Goal: Communication & Community: Answer question/provide support

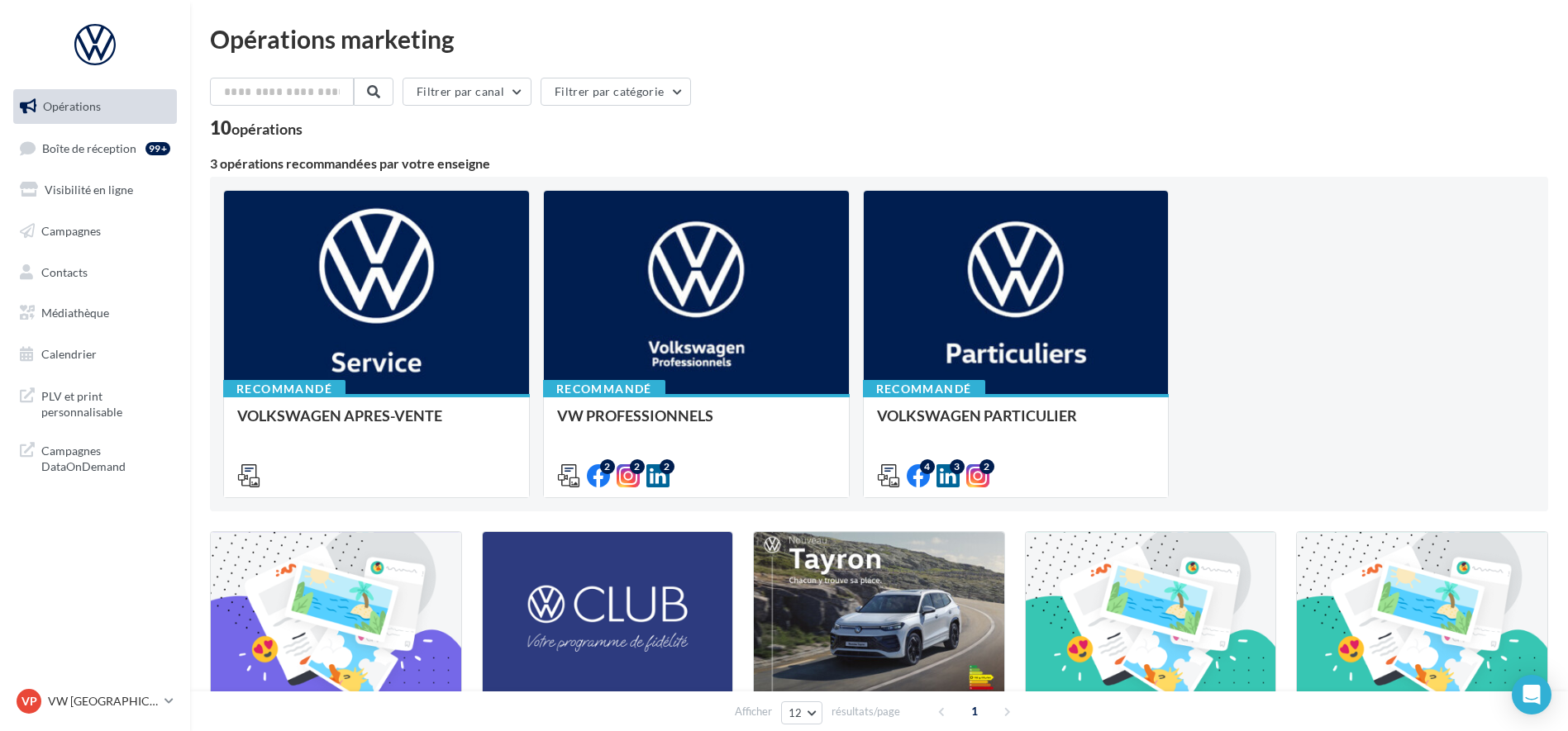
click at [111, 161] on link "Boîte de réception 99+" at bounding box center [95, 148] width 170 height 36
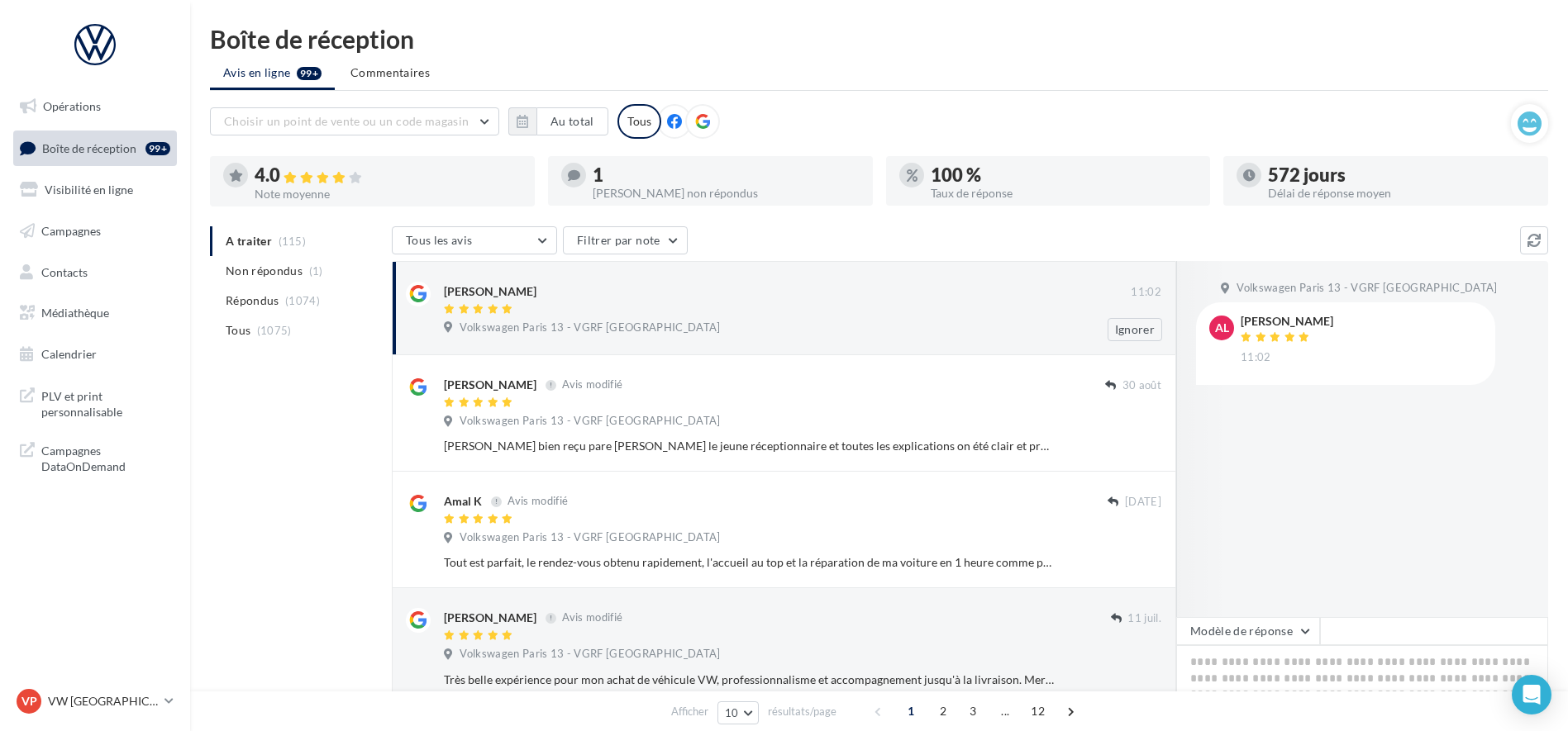
click at [835, 326] on div "Volkswagen Paris 13 - VGRF [GEOGRAPHIC_DATA]" at bounding box center [803, 329] width 718 height 18
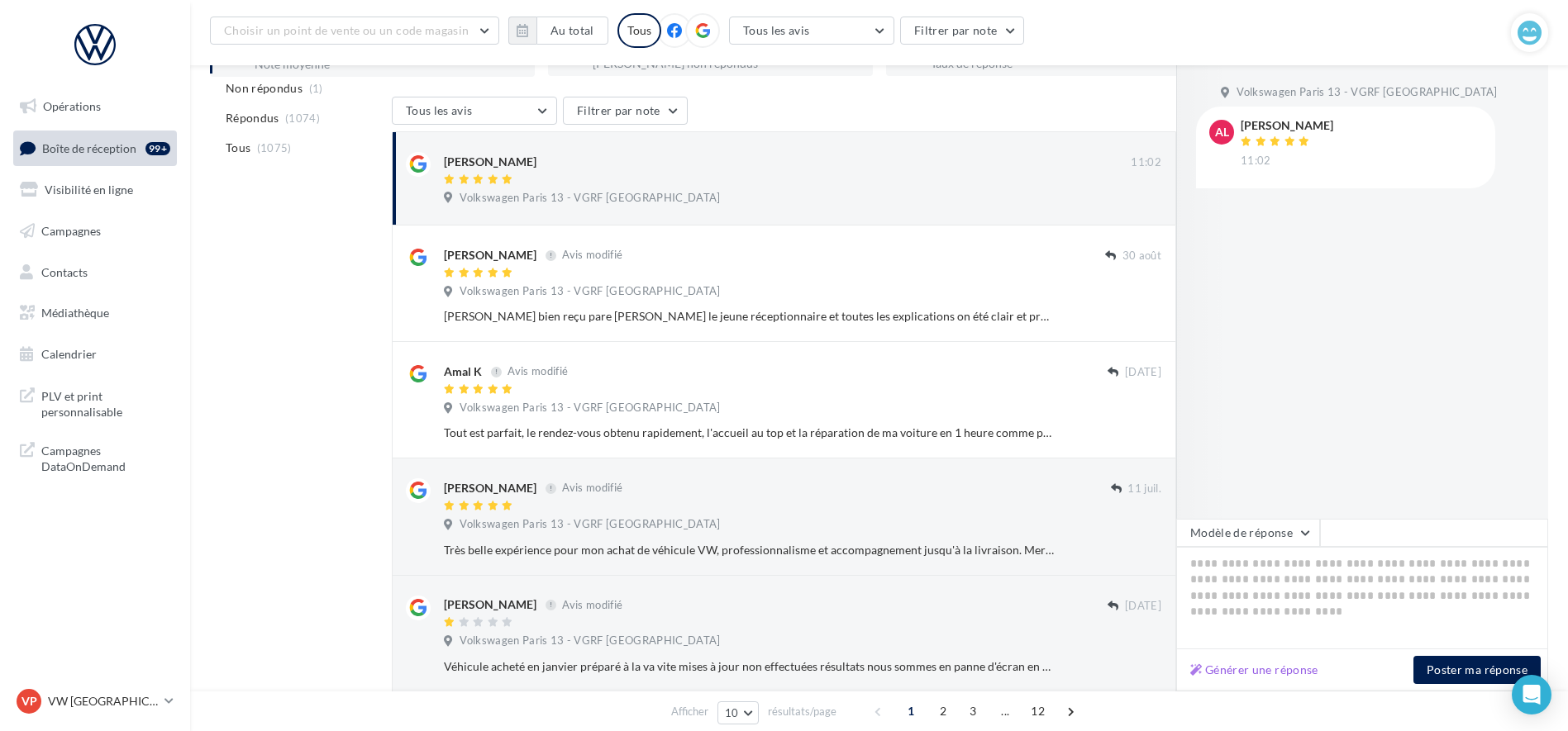
scroll to position [426, 0]
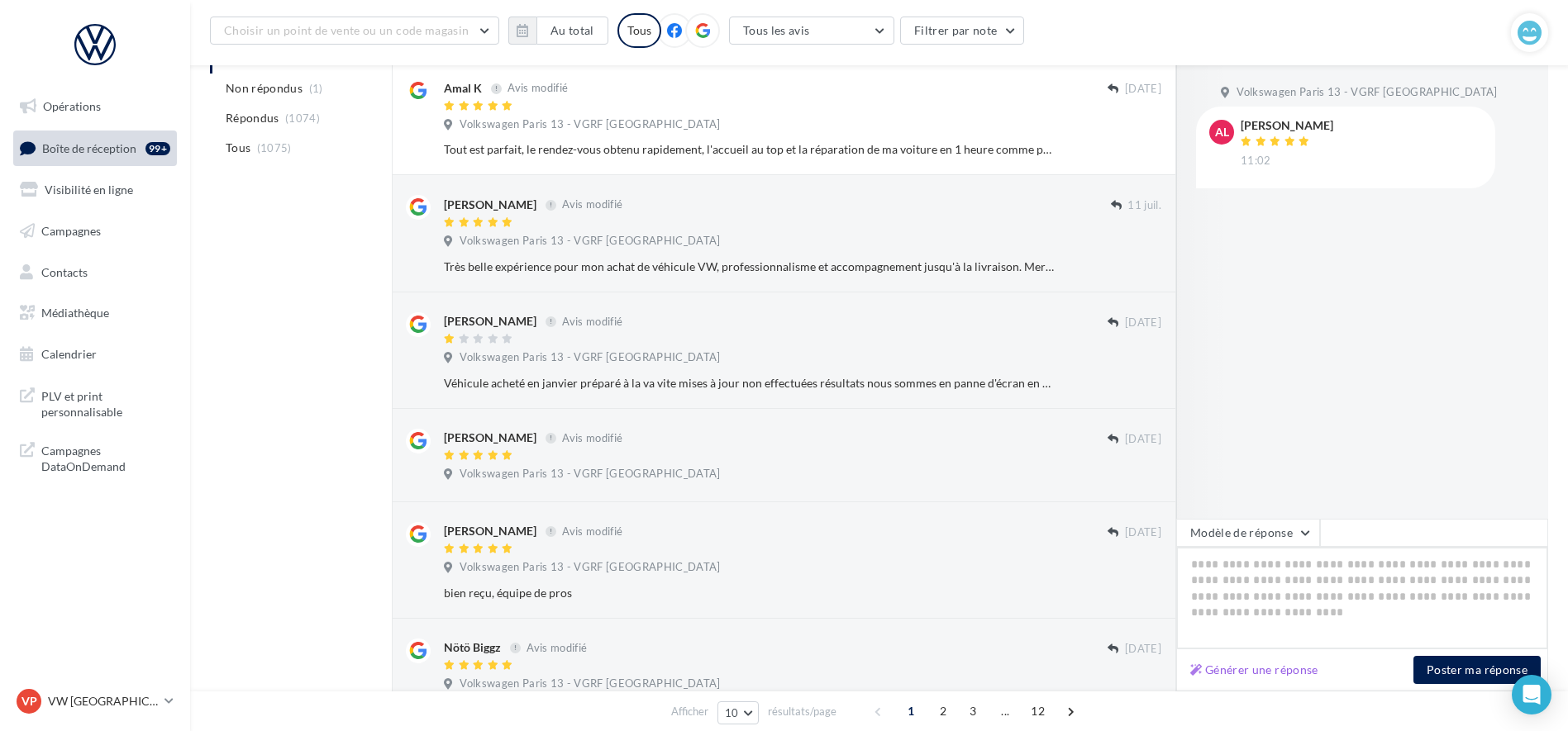
click at [1296, 550] on textarea at bounding box center [1362, 598] width 372 height 102
click at [1256, 671] on button "Générer une réponse" at bounding box center [1254, 670] width 142 height 20
type textarea "**********"
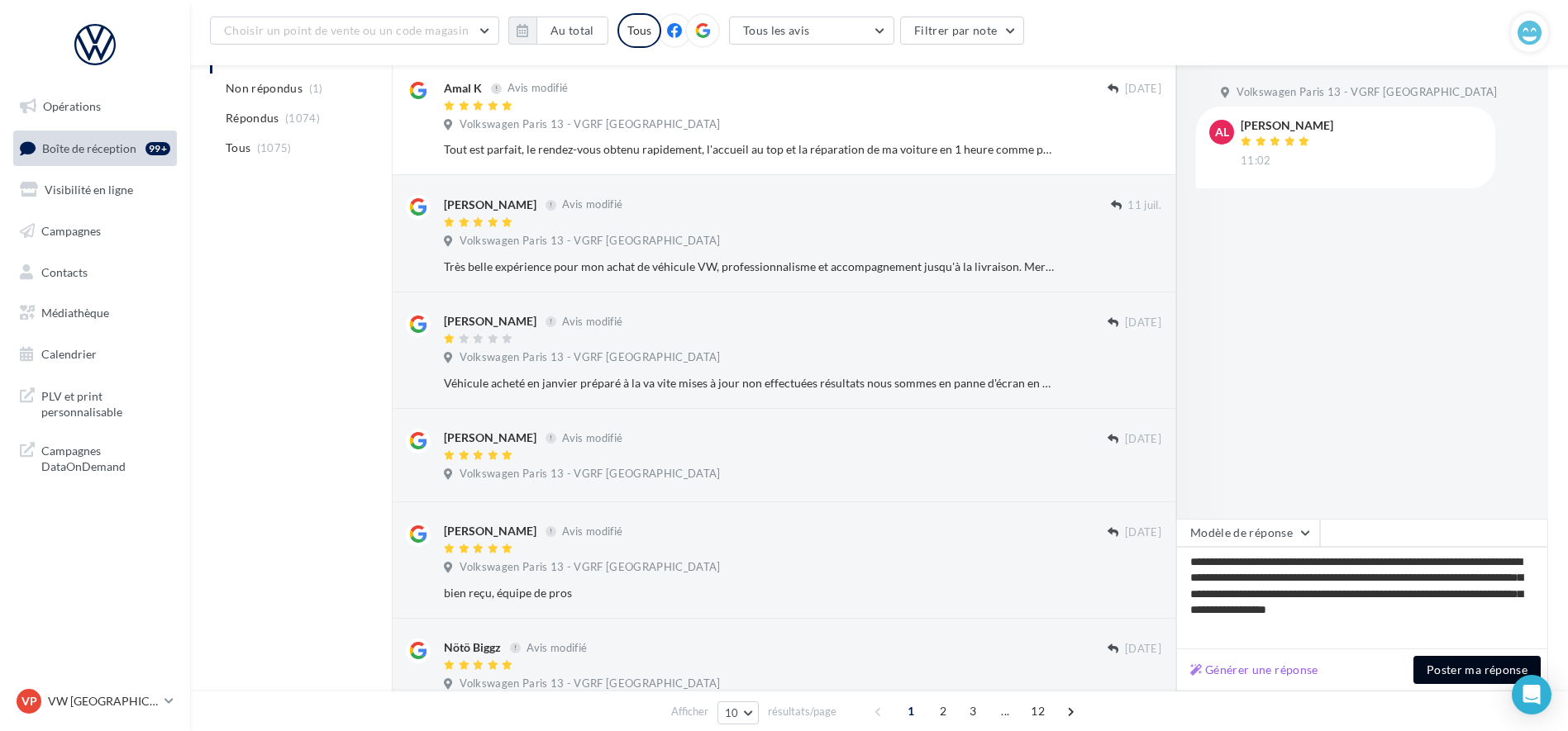
click at [1469, 674] on button "Poster ma réponse" at bounding box center [1477, 669] width 127 height 28
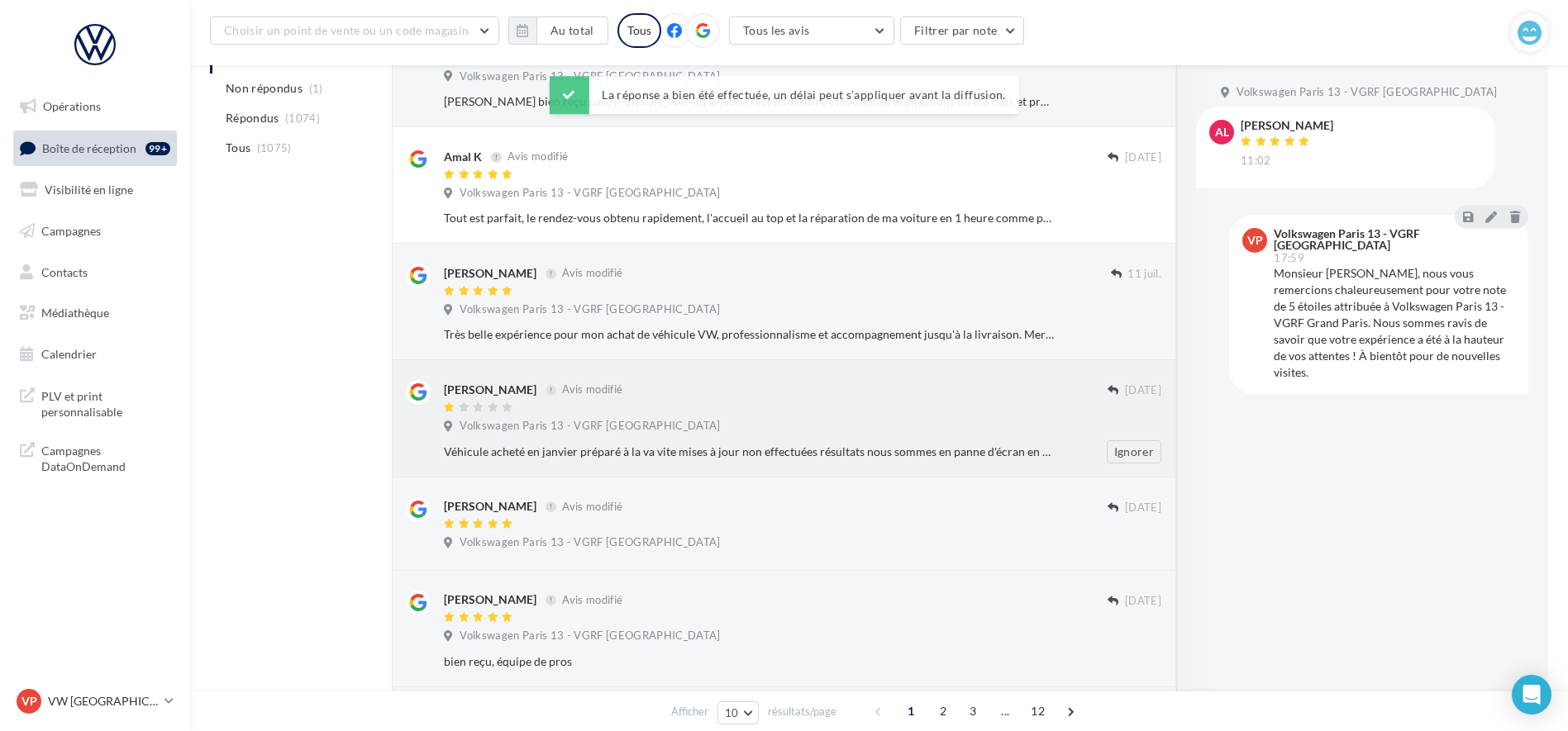
scroll to position [220, 0]
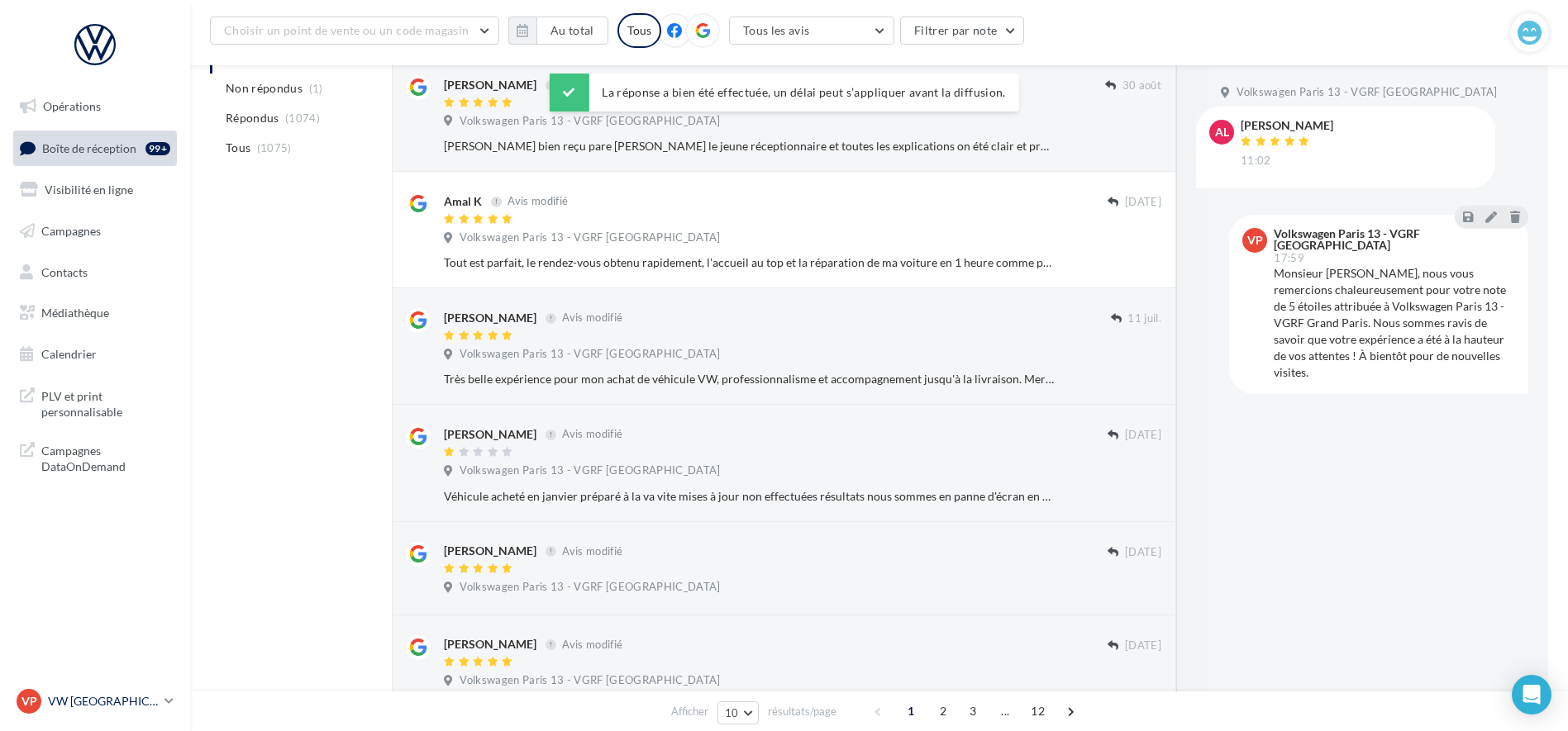
click at [44, 687] on link "VP VW PARIS 13 vw-par13-mon" at bounding box center [96, 701] width 164 height 32
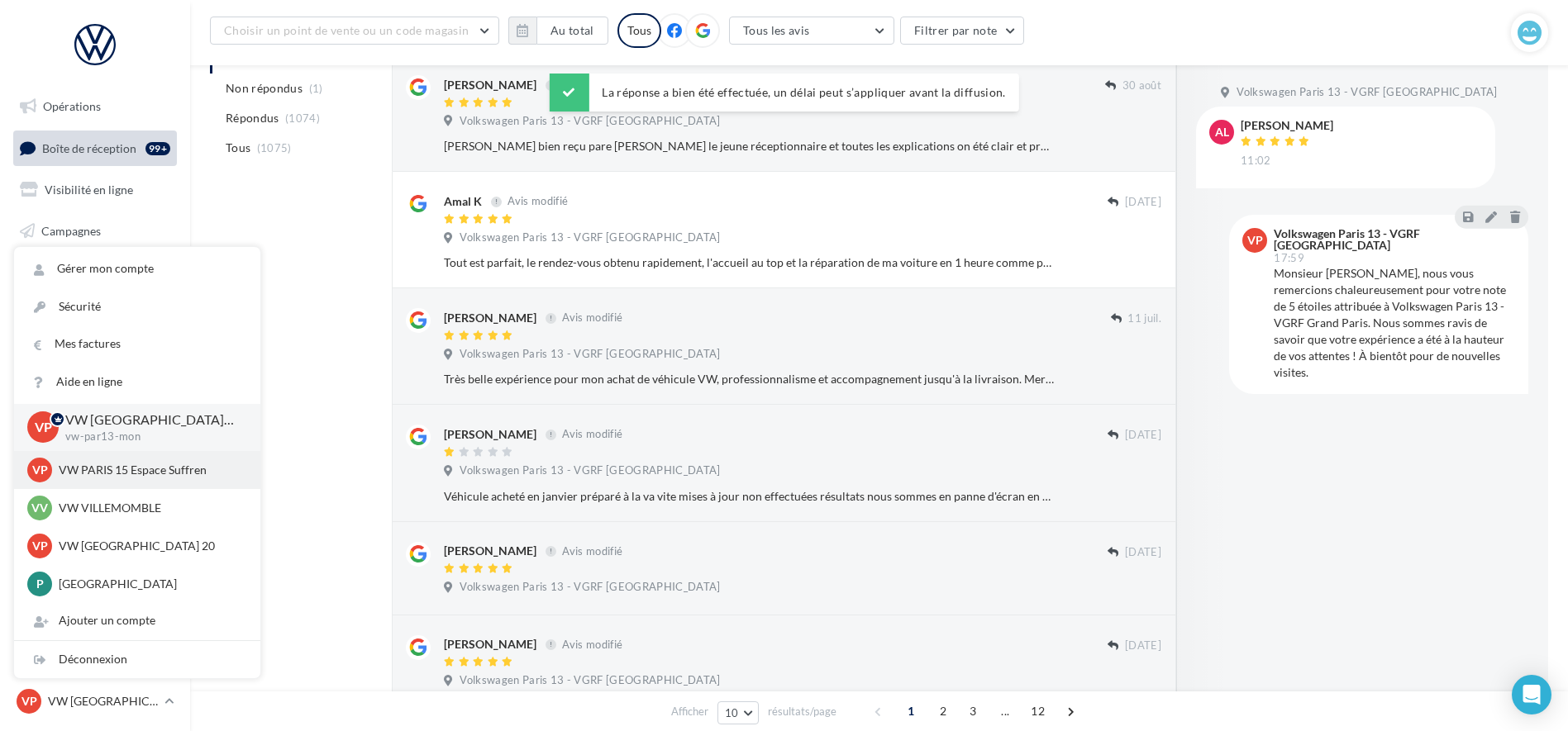
click at [98, 468] on p "VW PARIS 15 Espace Suffren" at bounding box center [150, 470] width 181 height 16
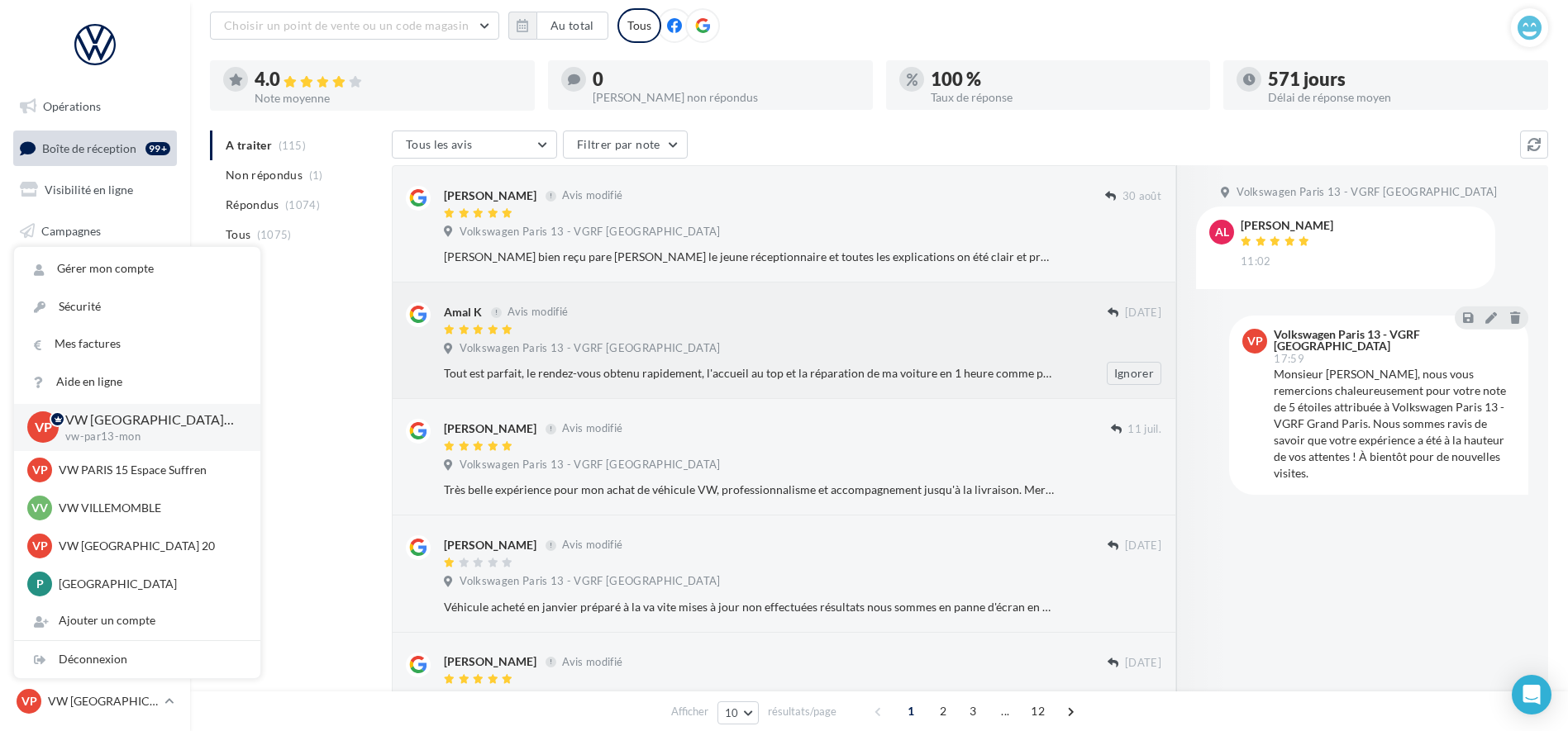
scroll to position [0, 0]
